Goal: Task Accomplishment & Management: Manage account settings

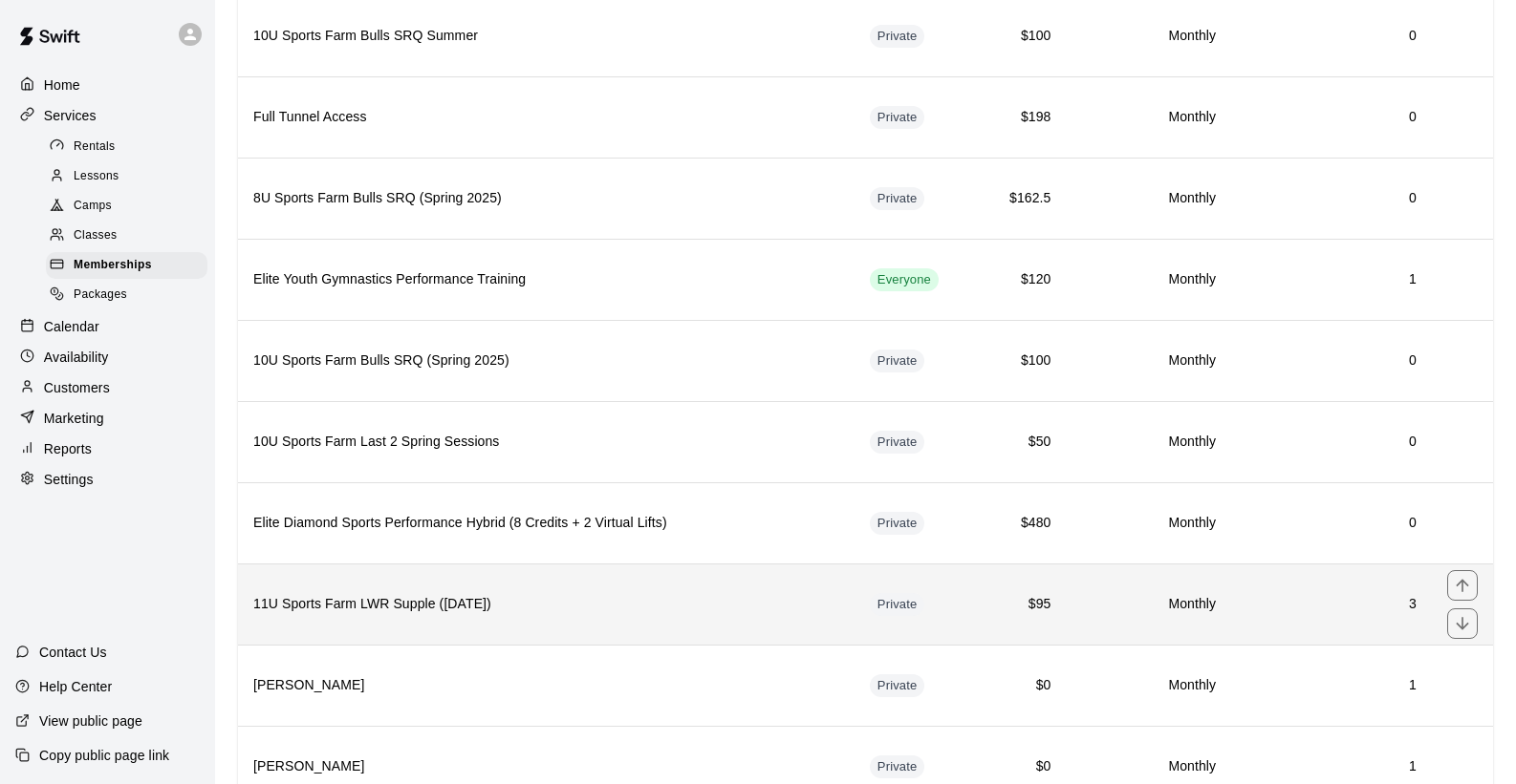
scroll to position [1741, 0]
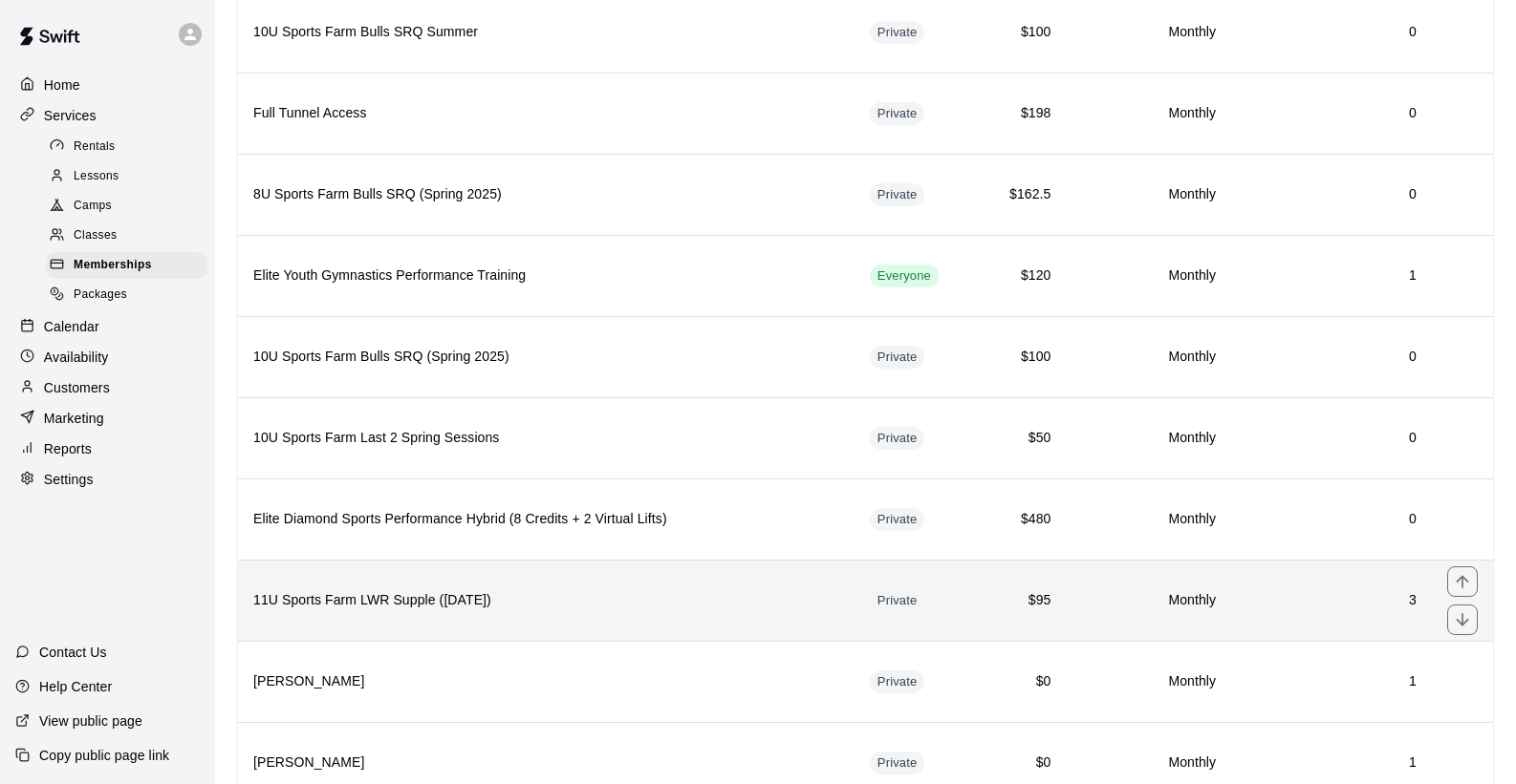
click at [410, 590] on h6 "11U Sports Farm LWR Supple ([DATE])" at bounding box center [546, 600] width 586 height 21
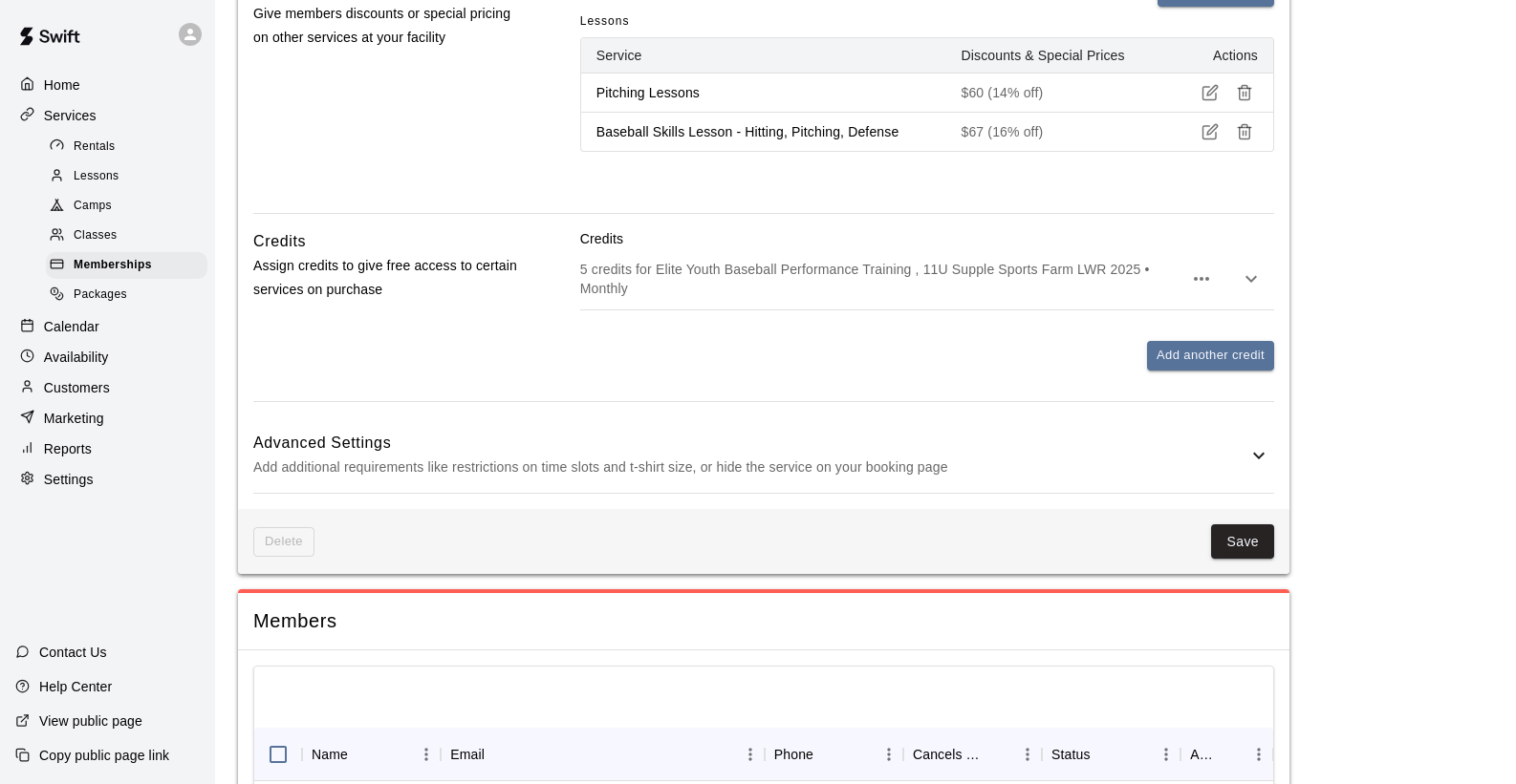
scroll to position [800, 0]
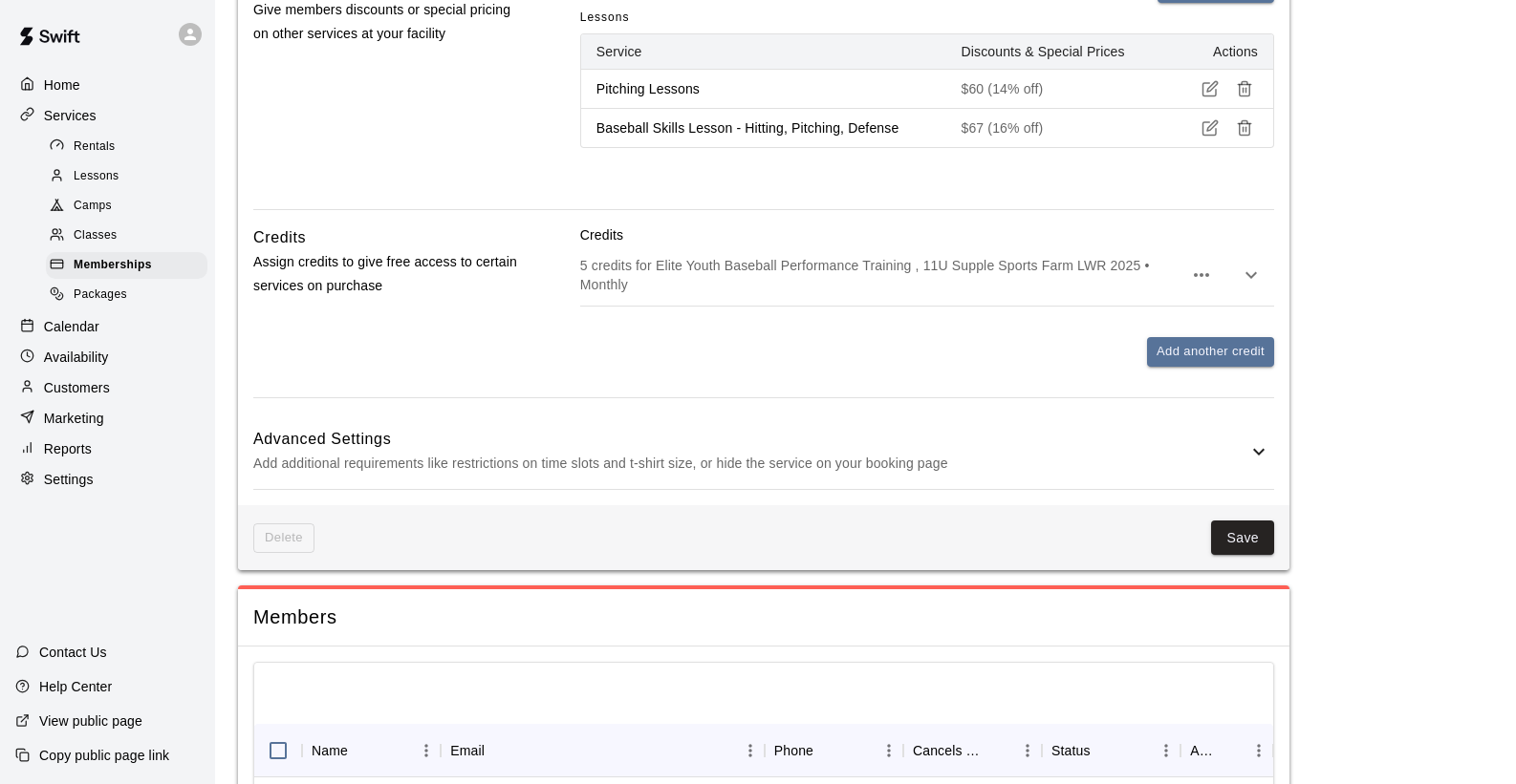
click at [680, 451] on p "Add additional requirements like restrictions on time slots and t-shirt size, o…" at bounding box center [750, 463] width 994 height 24
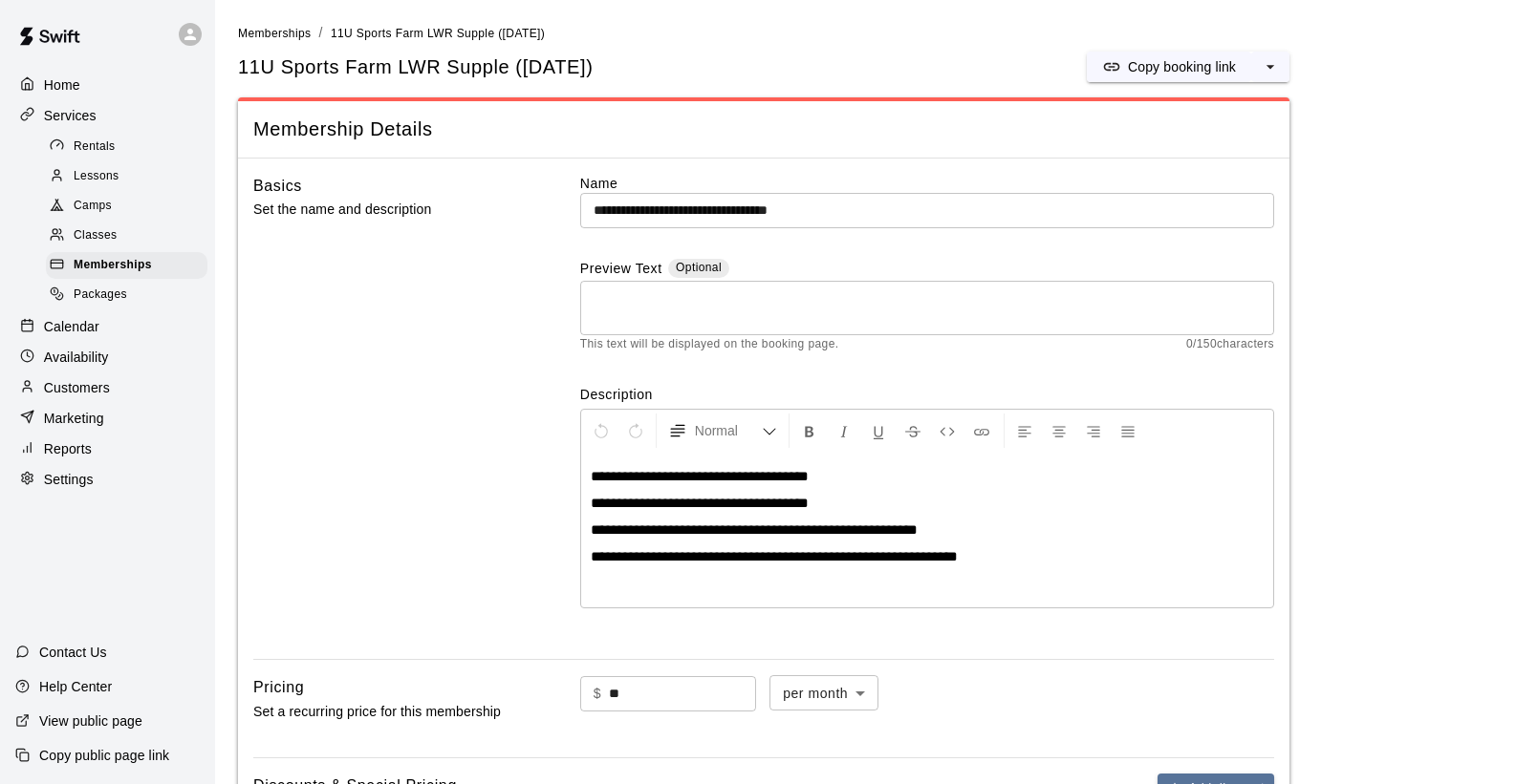
scroll to position [2028, 0]
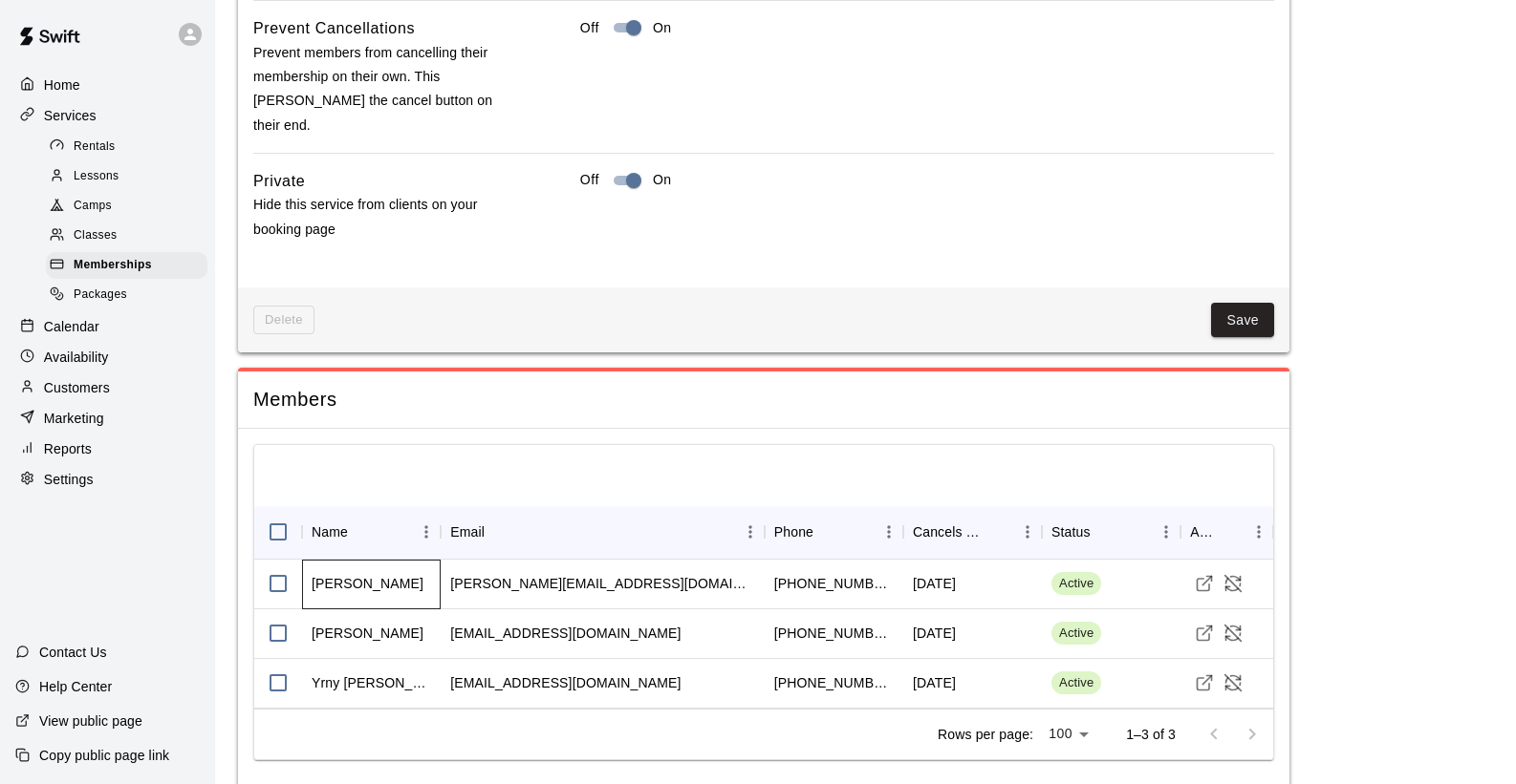
click at [365, 574] on div "[PERSON_NAME]" at bounding box center [368, 583] width 112 height 19
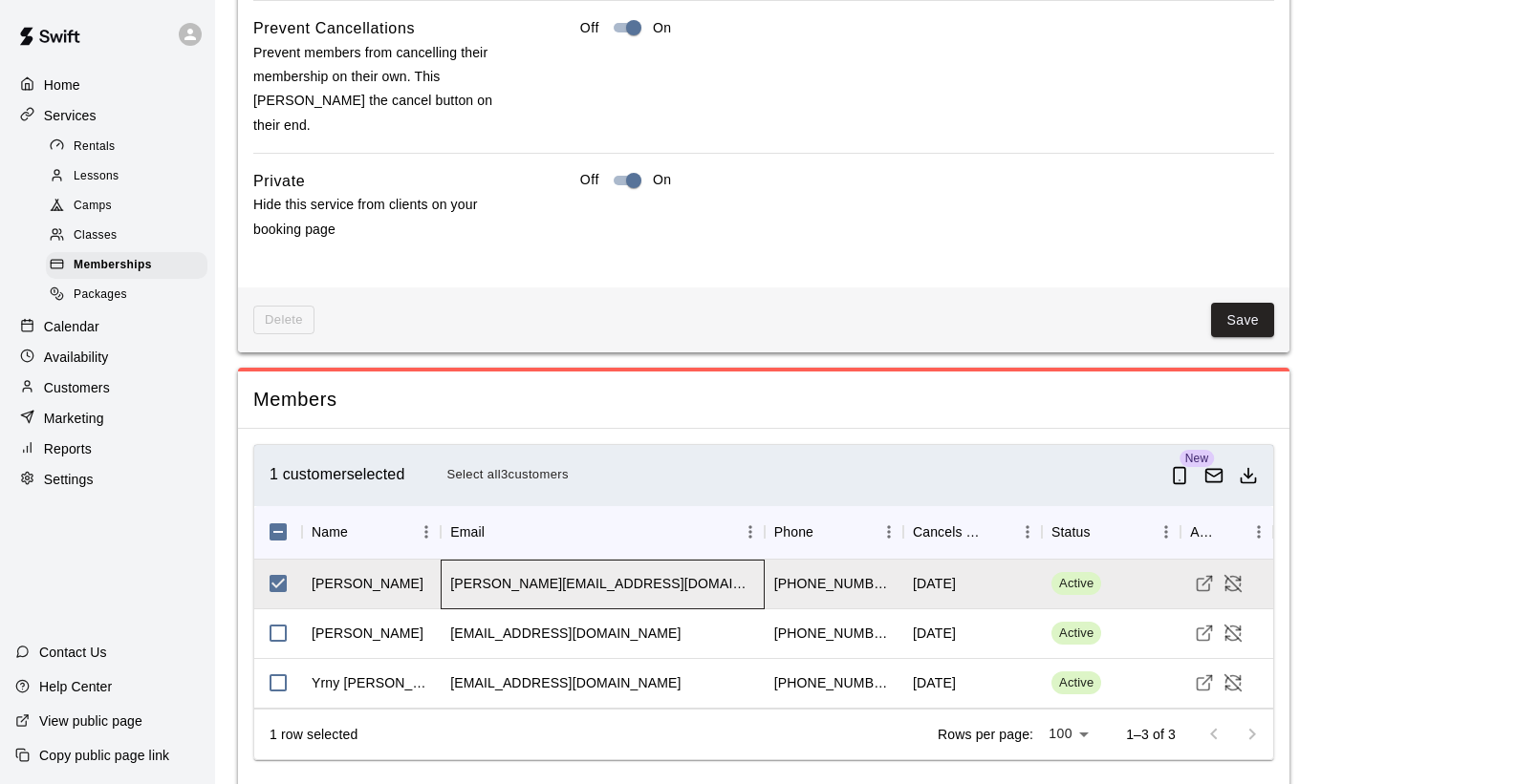
click at [507, 574] on div "[PERSON_NAME][EMAIL_ADDRESS][DOMAIN_NAME]" at bounding box center [602, 583] width 305 height 19
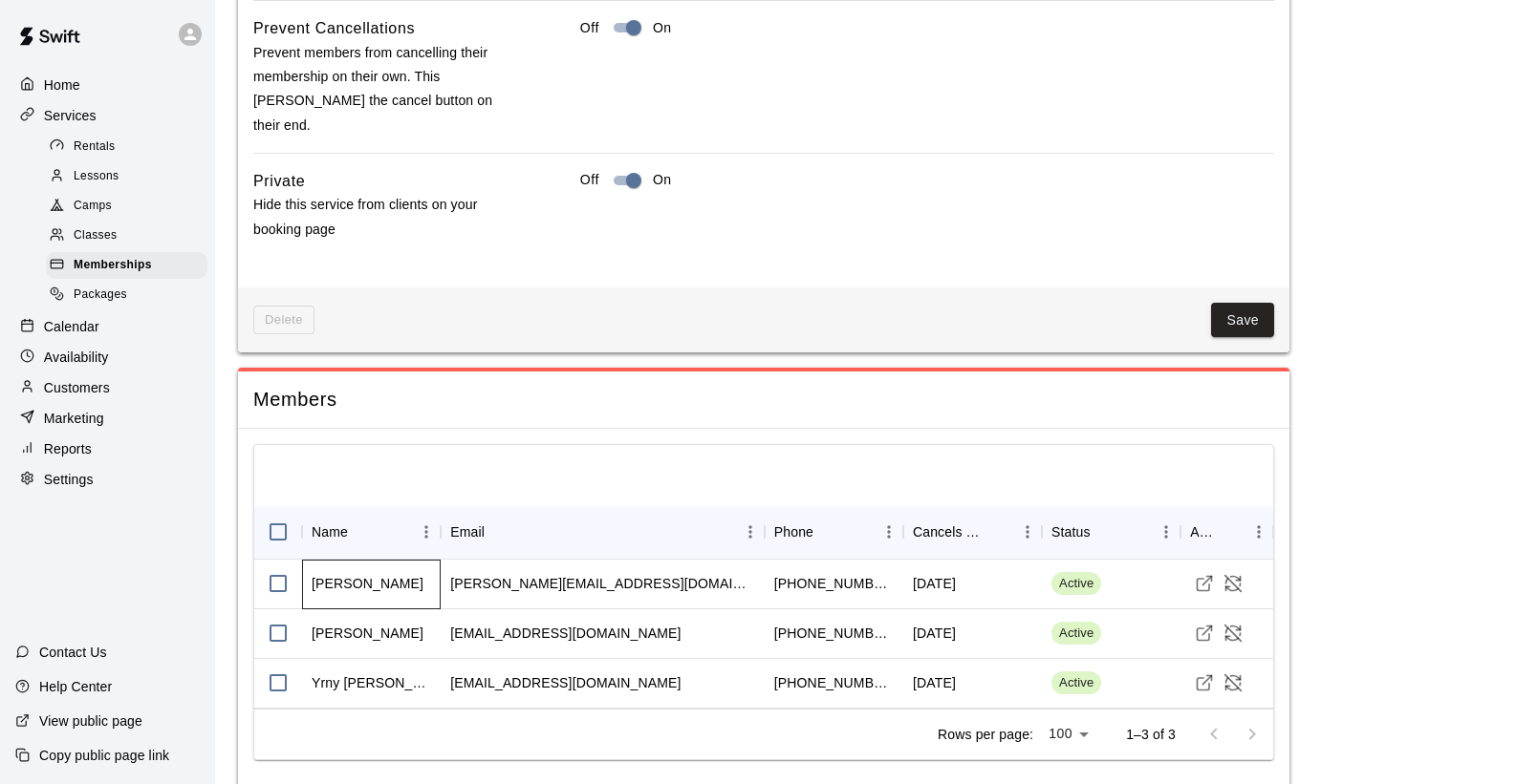
click at [374, 574] on div "[PERSON_NAME]" at bounding box center [368, 583] width 112 height 19
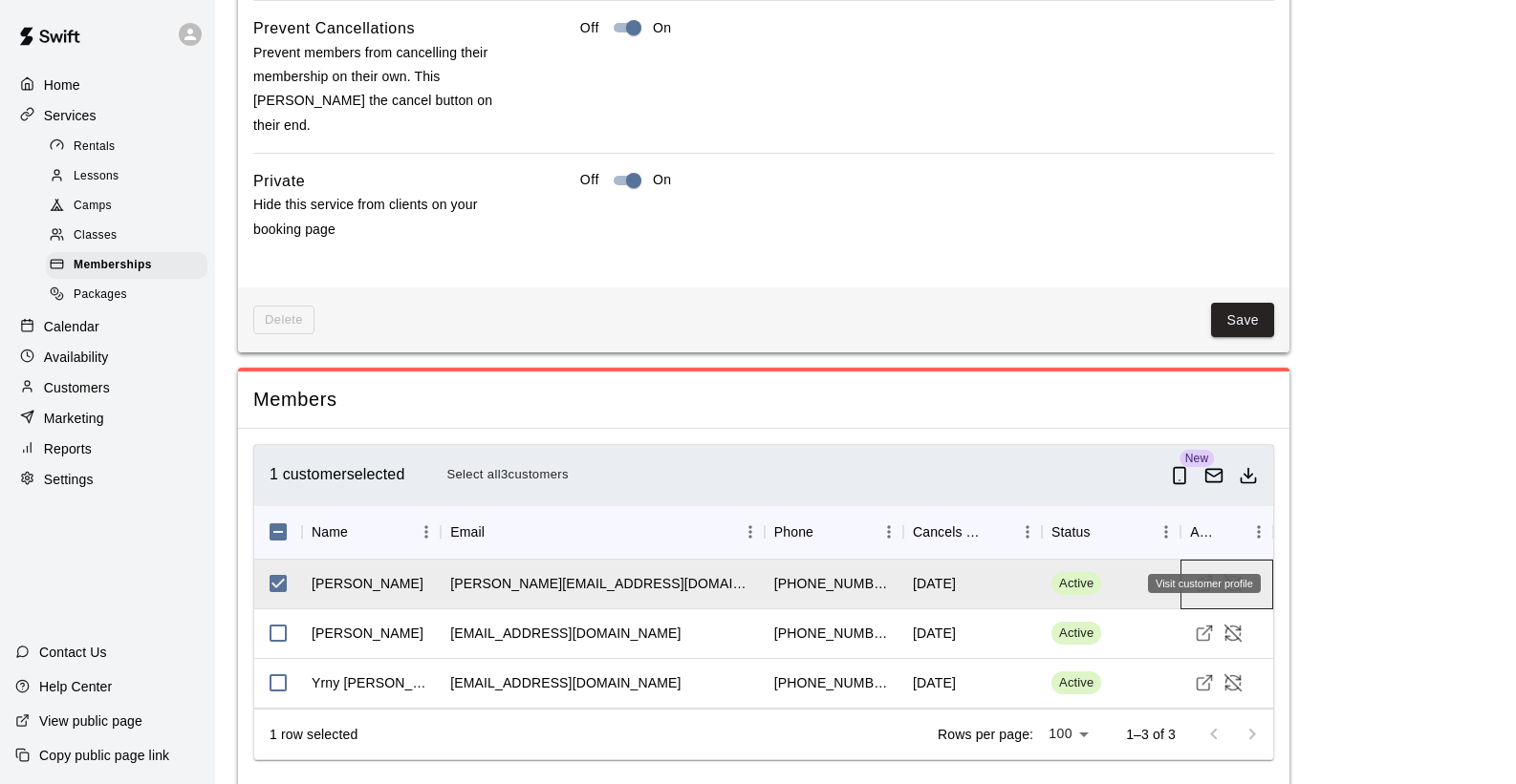
click at [1203, 577] on line "Visit customer profile" at bounding box center [1207, 581] width 9 height 9
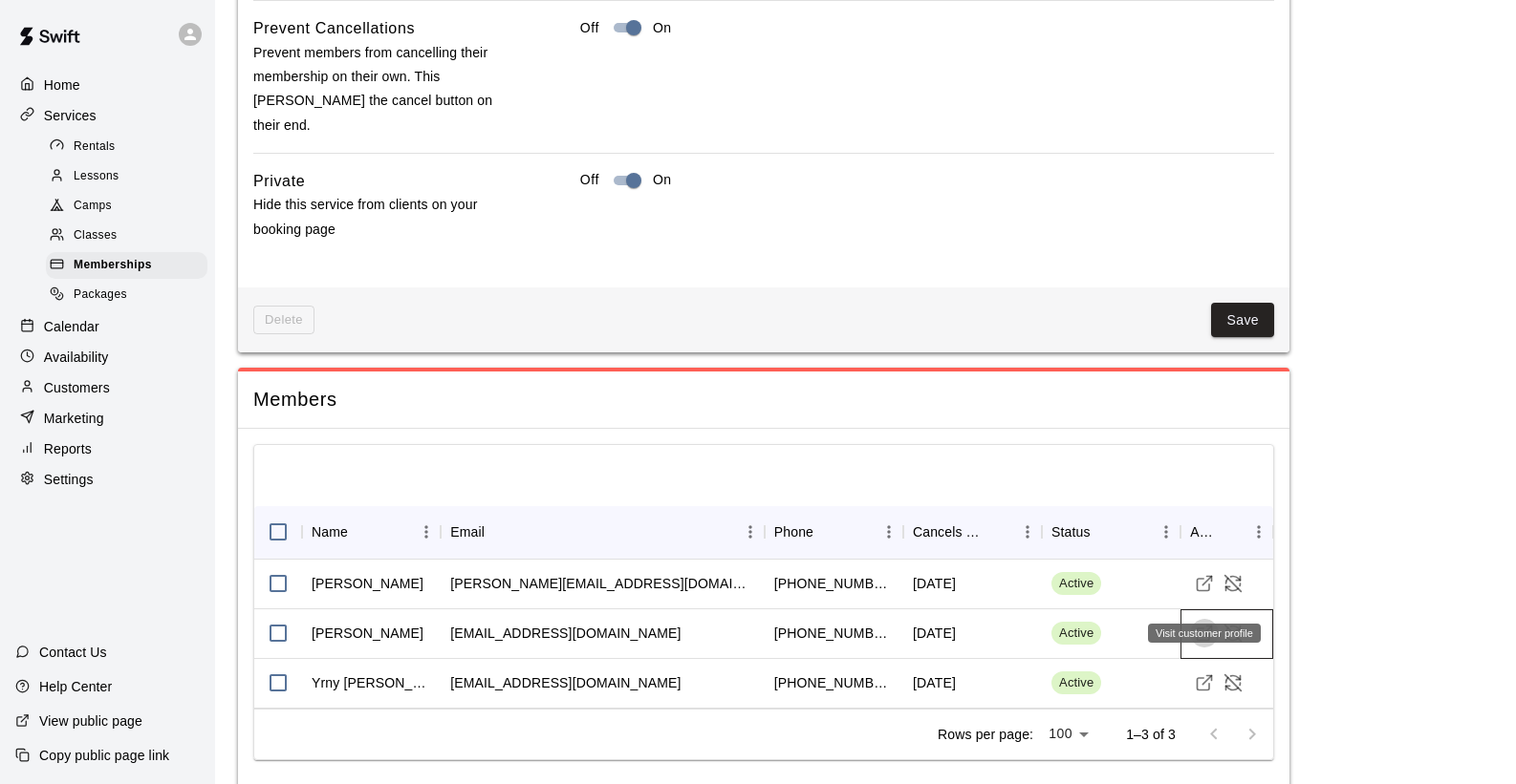
click at [1201, 624] on icon "Visit customer profile" at bounding box center [1204, 633] width 19 height 19
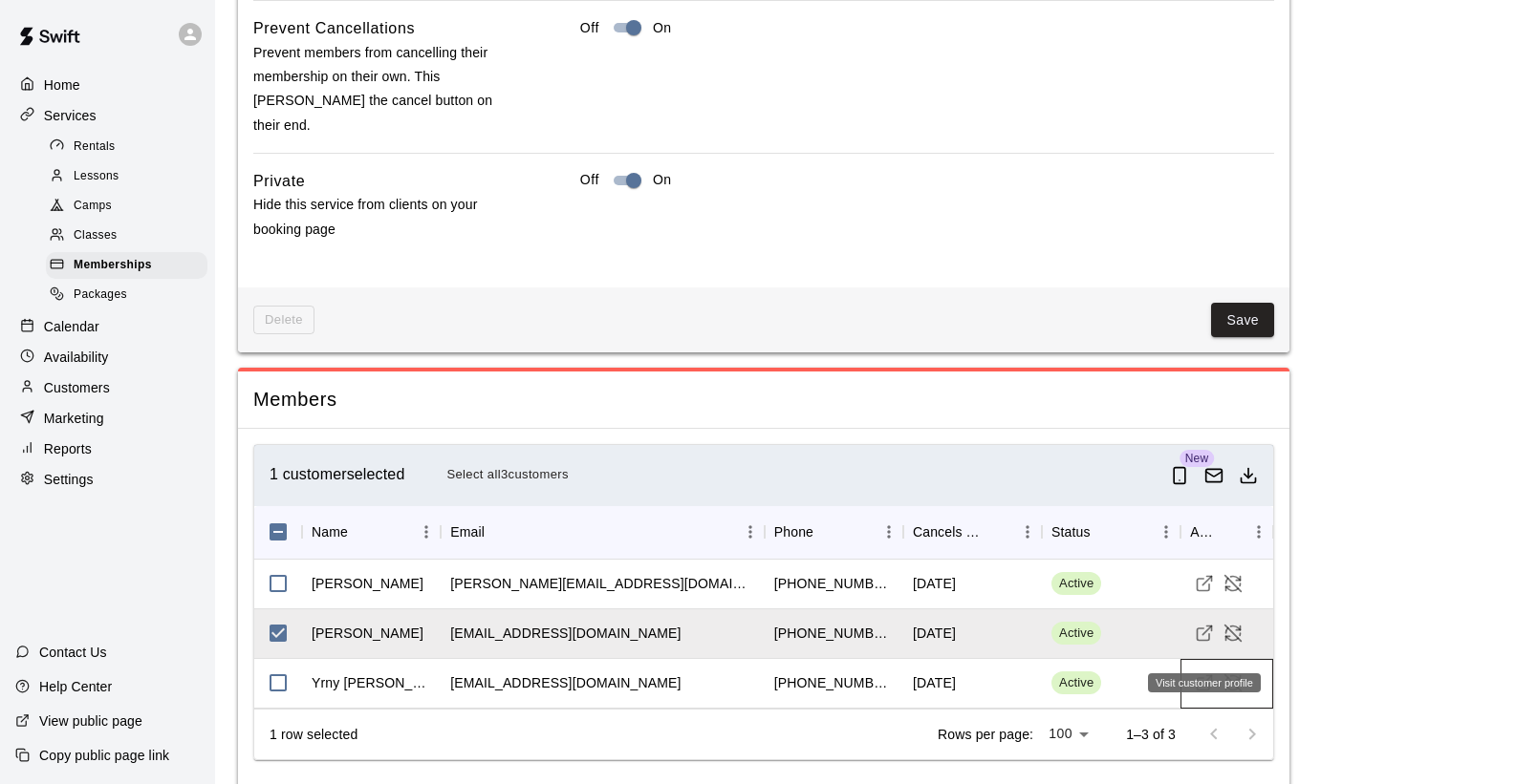
click at [1200, 673] on icon "Visit customer profile" at bounding box center [1204, 682] width 19 height 19
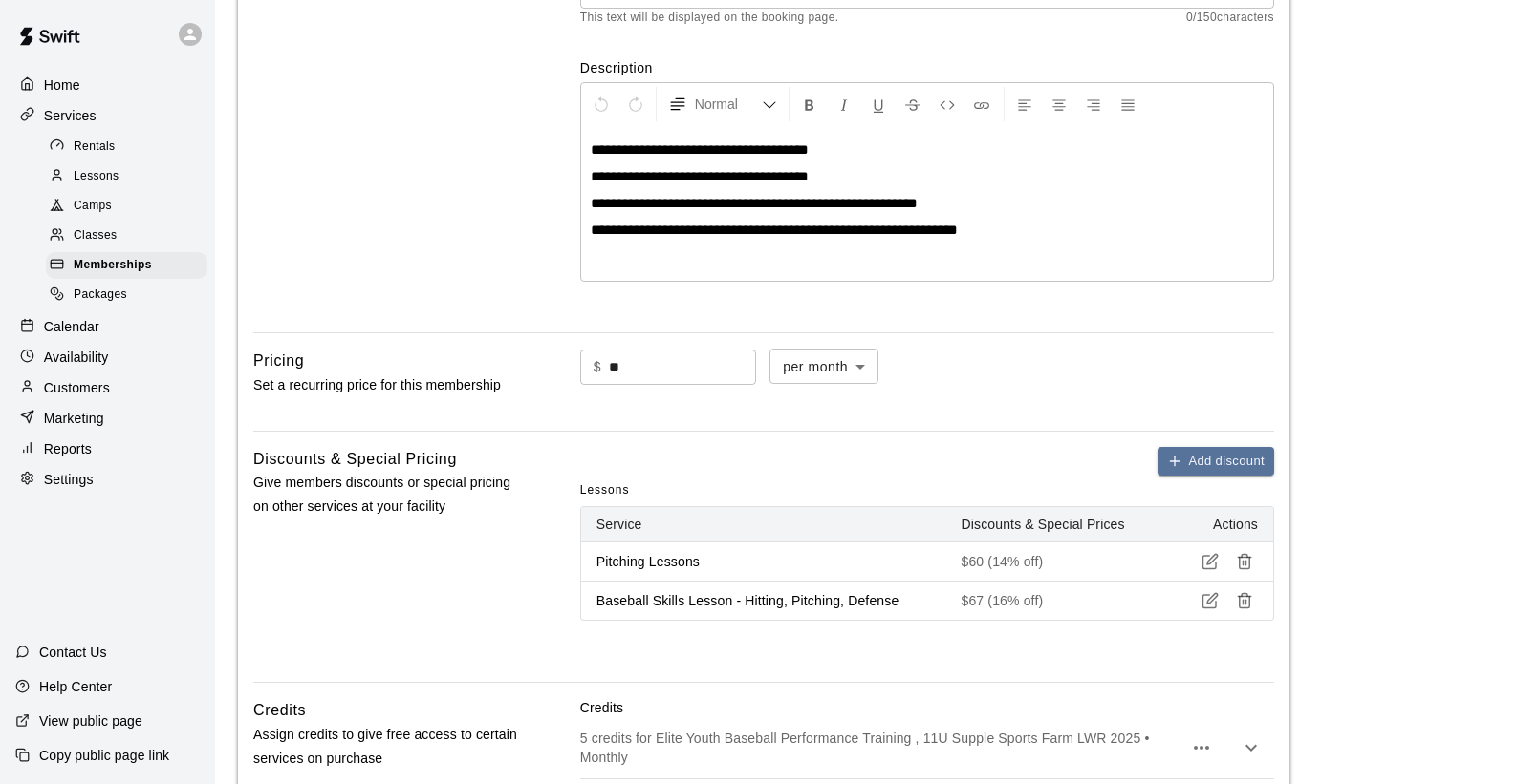
scroll to position [0, 0]
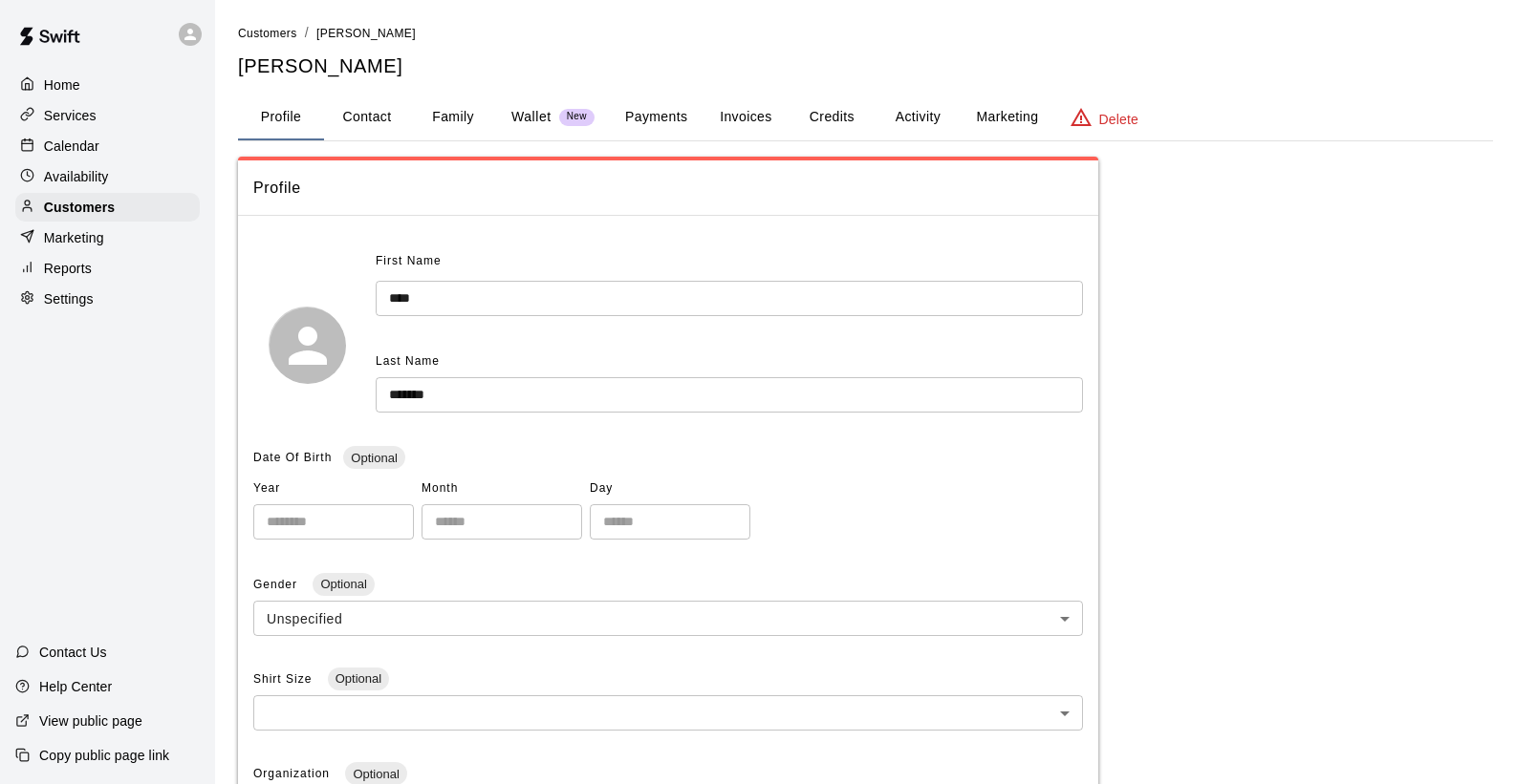
click at [657, 116] on button "Payments" at bounding box center [656, 118] width 93 height 46
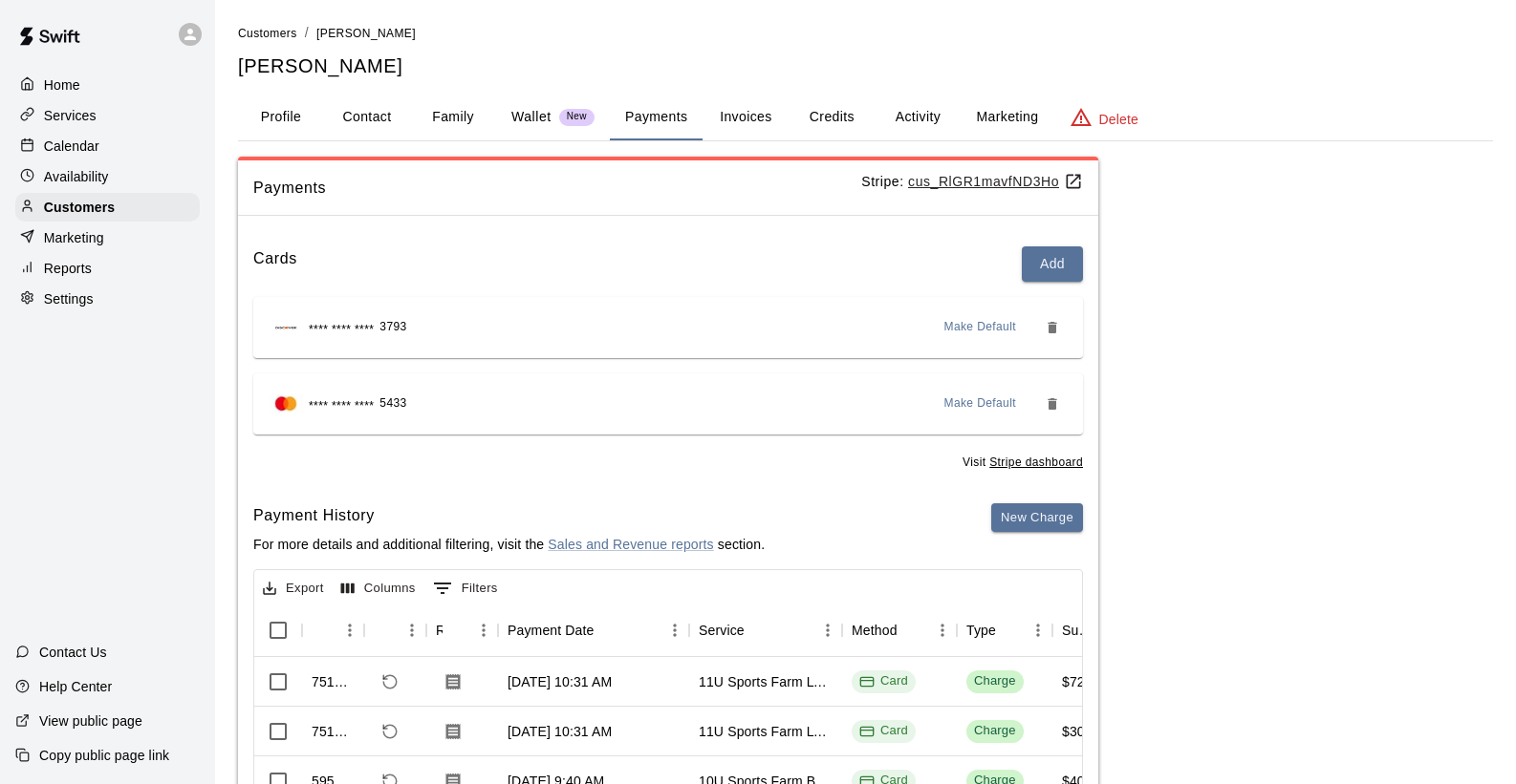
click at [988, 182] on u "cus_RlGR1mavfND3Ho" at bounding box center [995, 181] width 175 height 15
click at [1003, 179] on u "cus_RlGR1mavfND3Ho" at bounding box center [995, 181] width 175 height 15
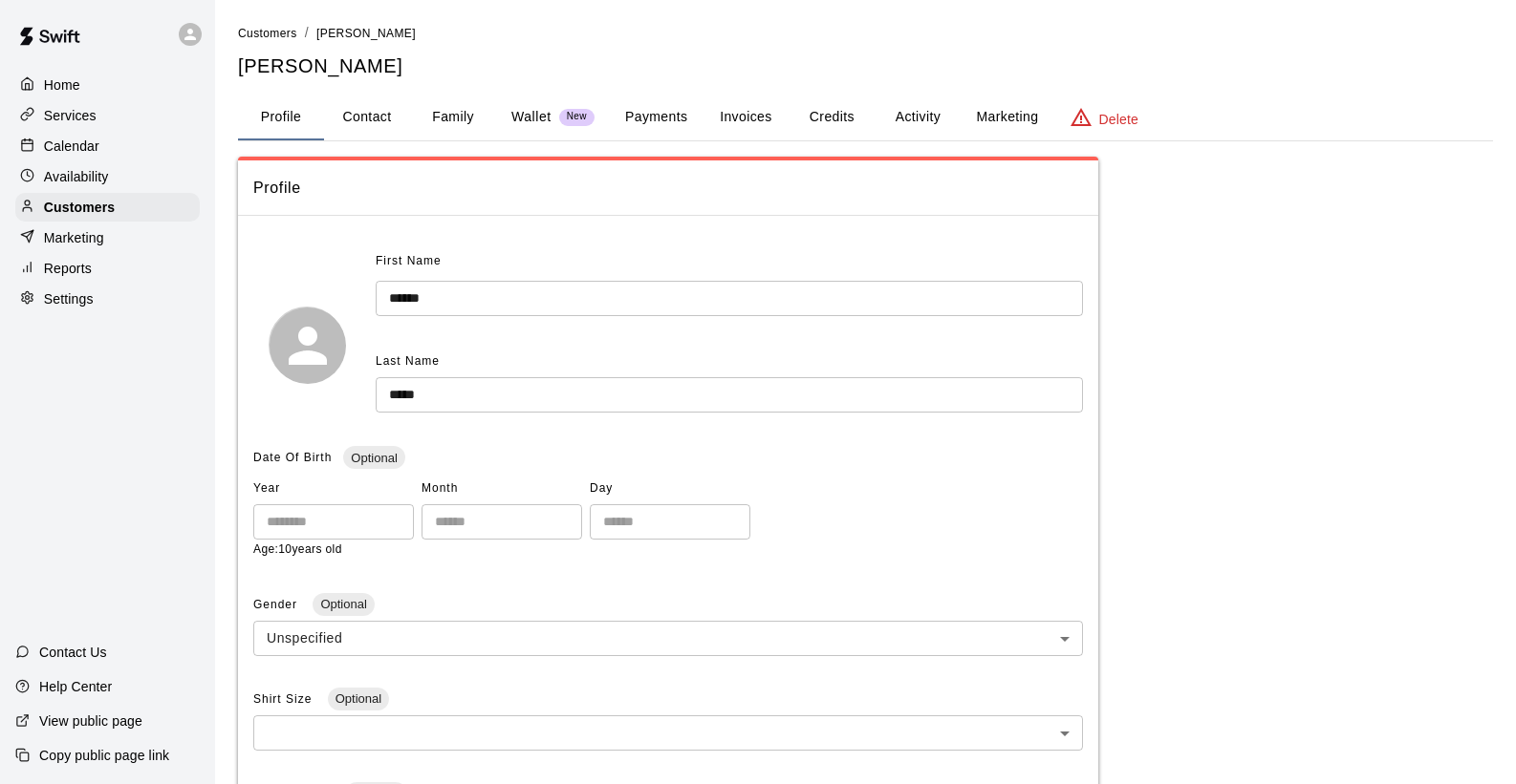
click at [681, 110] on button "Payments" at bounding box center [656, 118] width 93 height 46
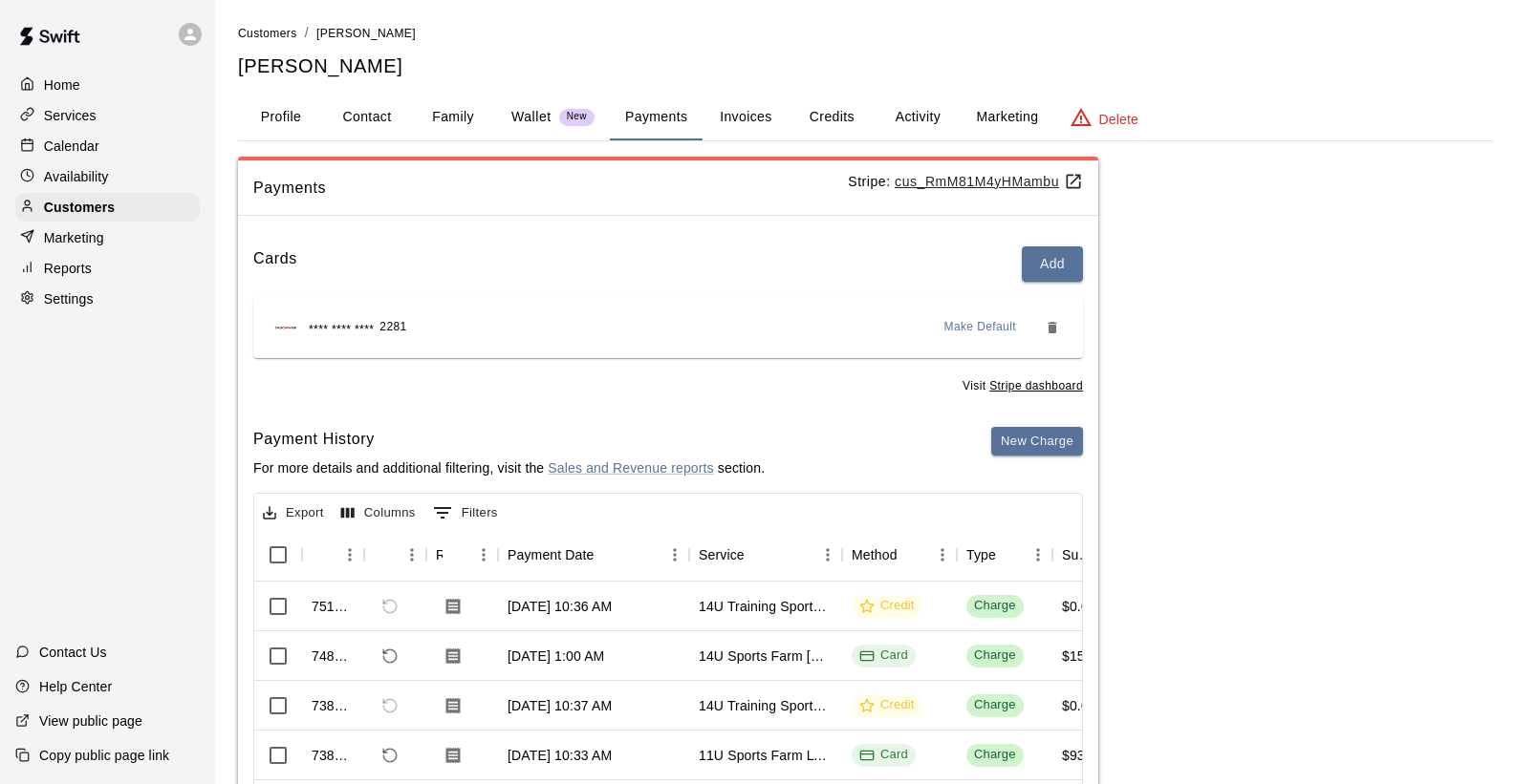
click at [974, 181] on u "cus_RmM81M4yHMambu" at bounding box center [988, 181] width 188 height 15
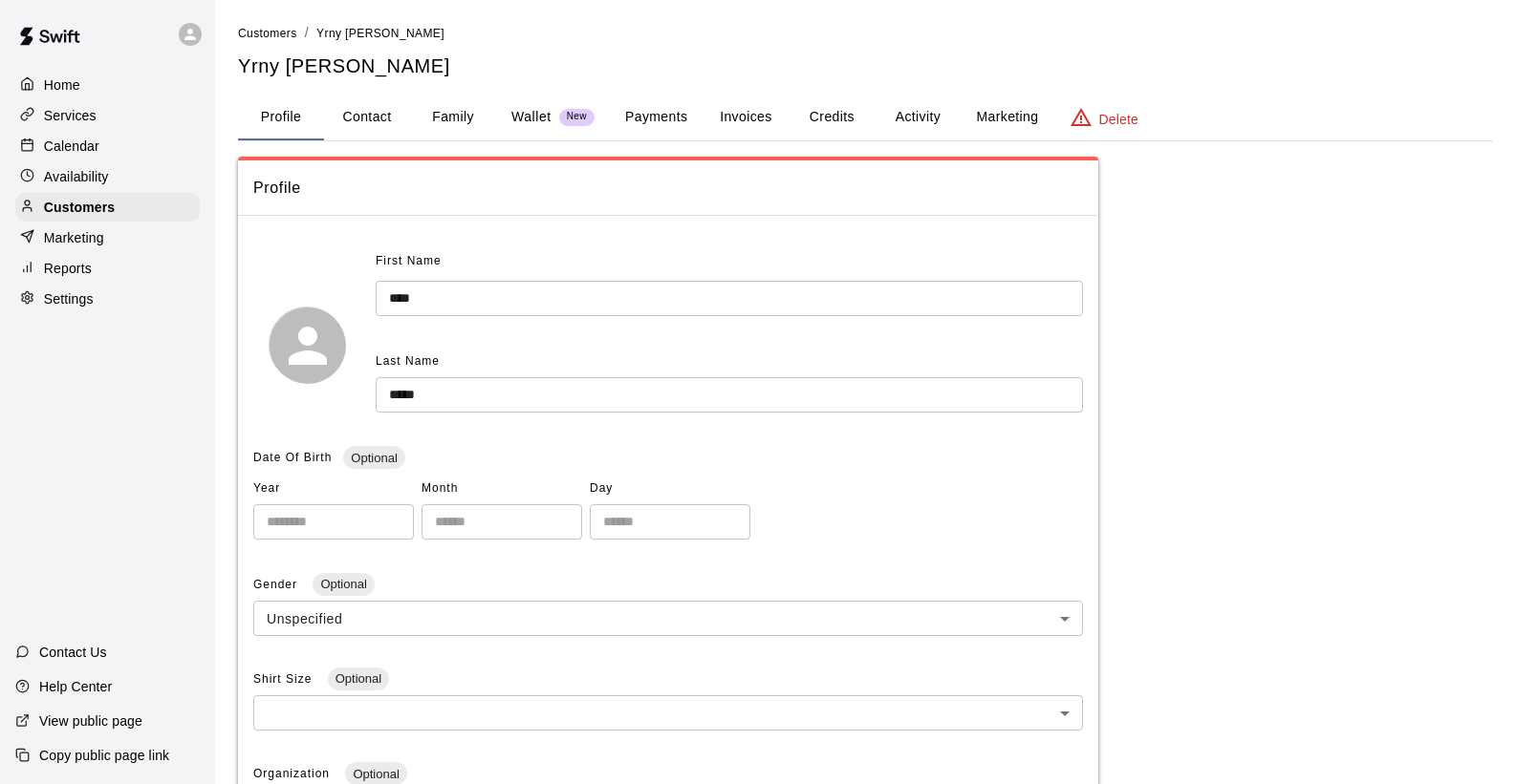
click at [678, 112] on button "Payments" at bounding box center [656, 118] width 93 height 46
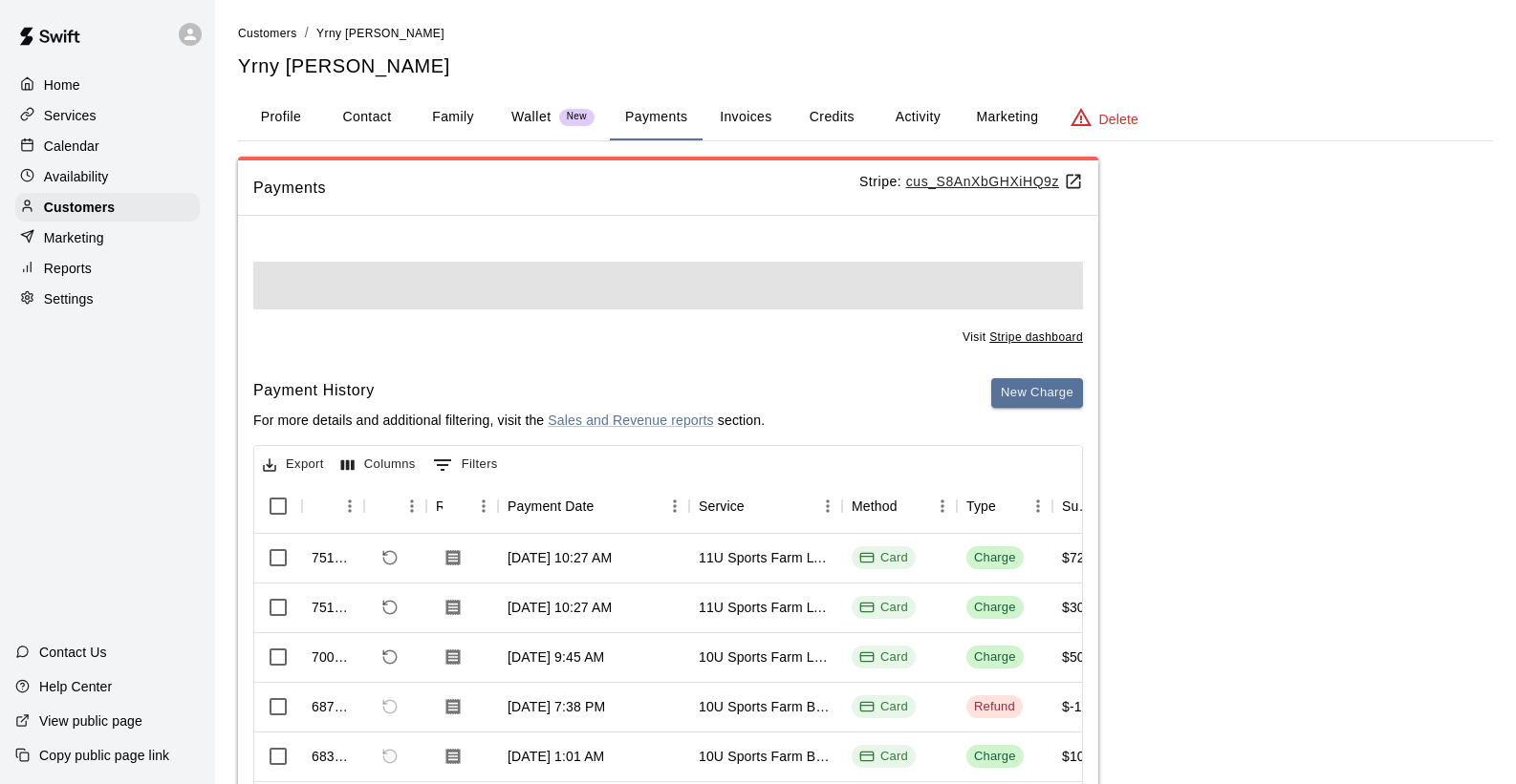
click at [968, 187] on u "cus_S8AnXbGHXiHQ9z" at bounding box center [994, 181] width 177 height 15
